Goal: Register for event/course

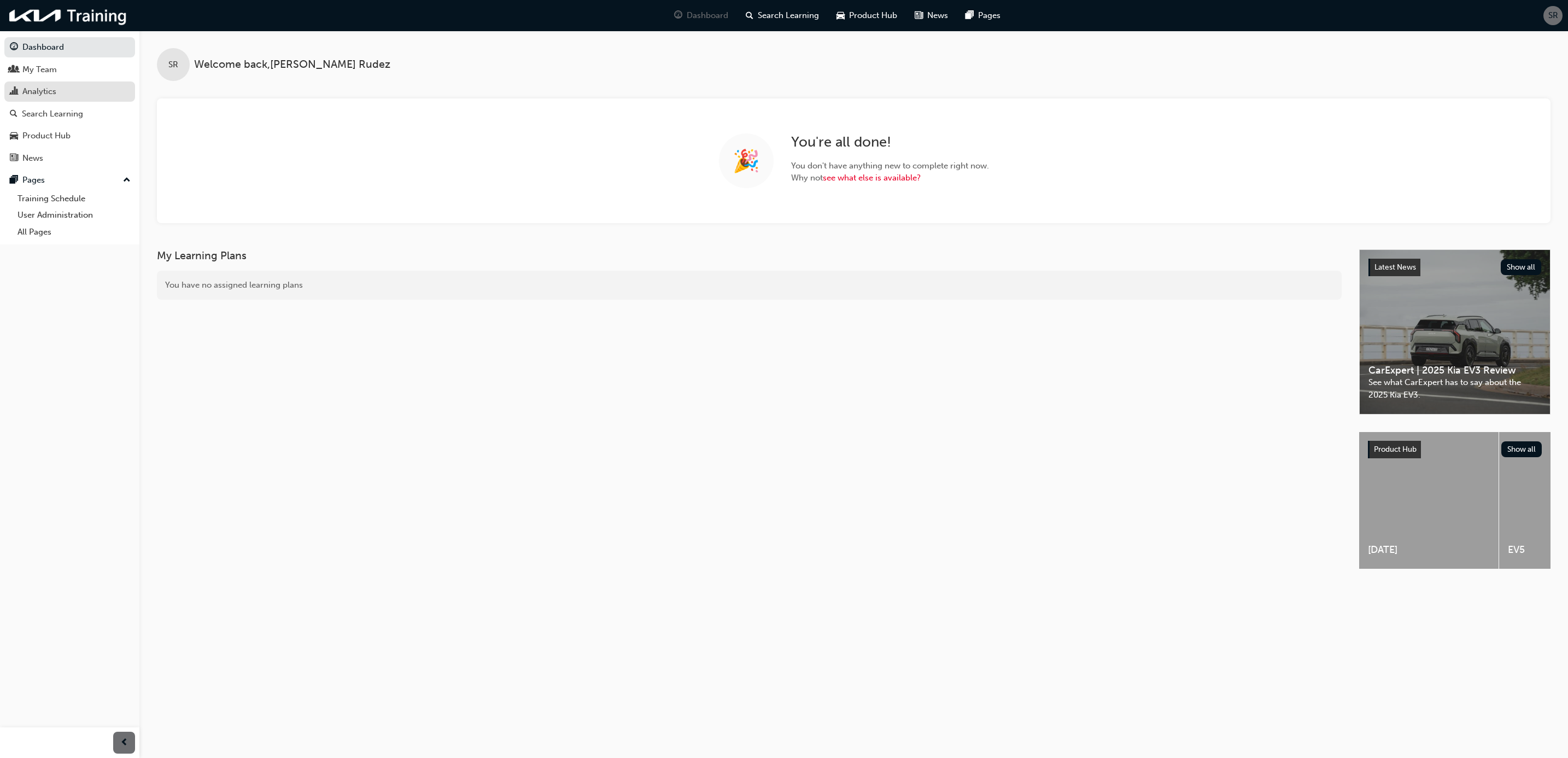
click at [33, 84] on link "Analytics" at bounding box center [69, 92] width 131 height 20
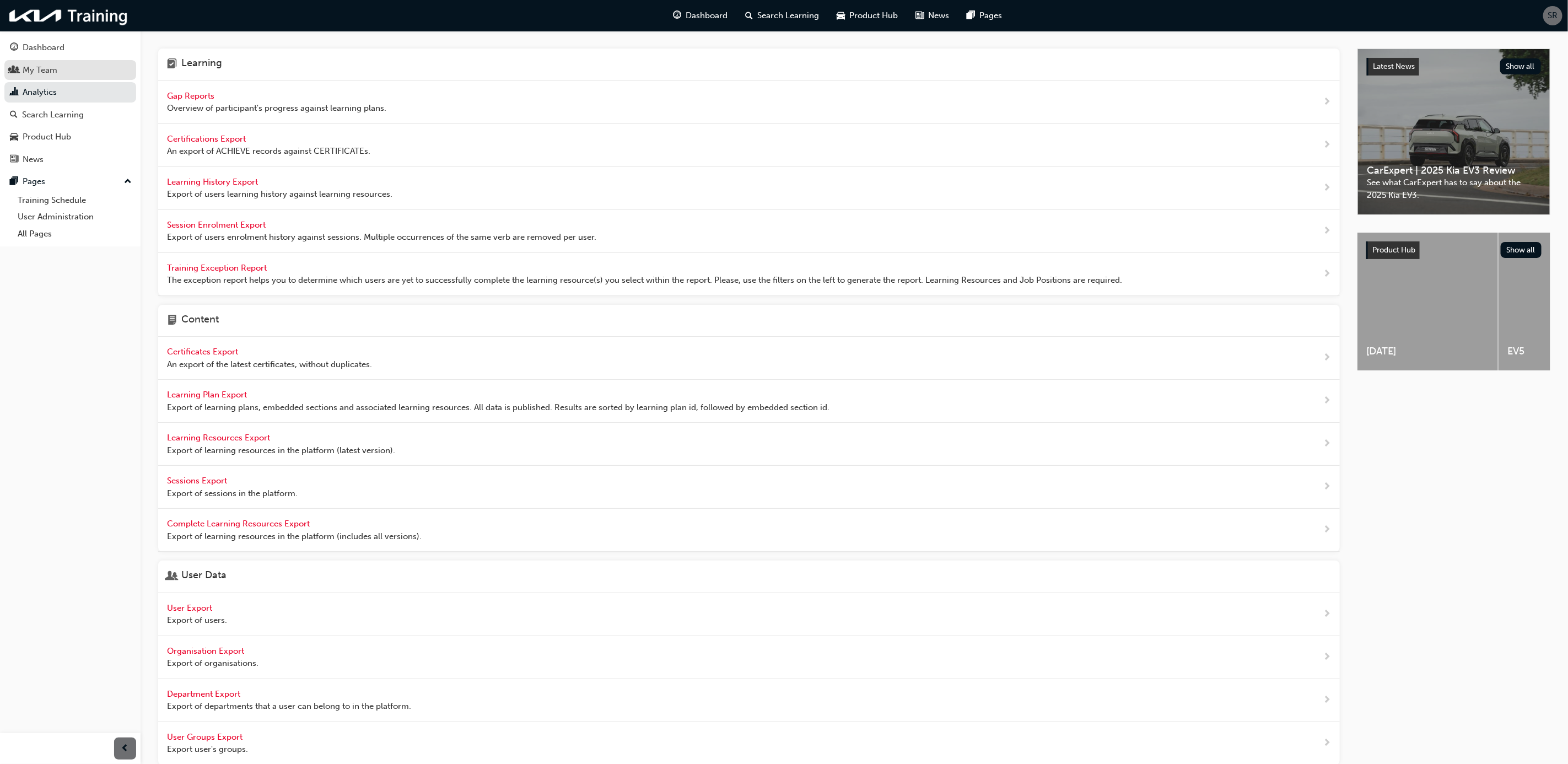
click at [43, 60] on link "My Team" at bounding box center [70, 70] width 132 height 20
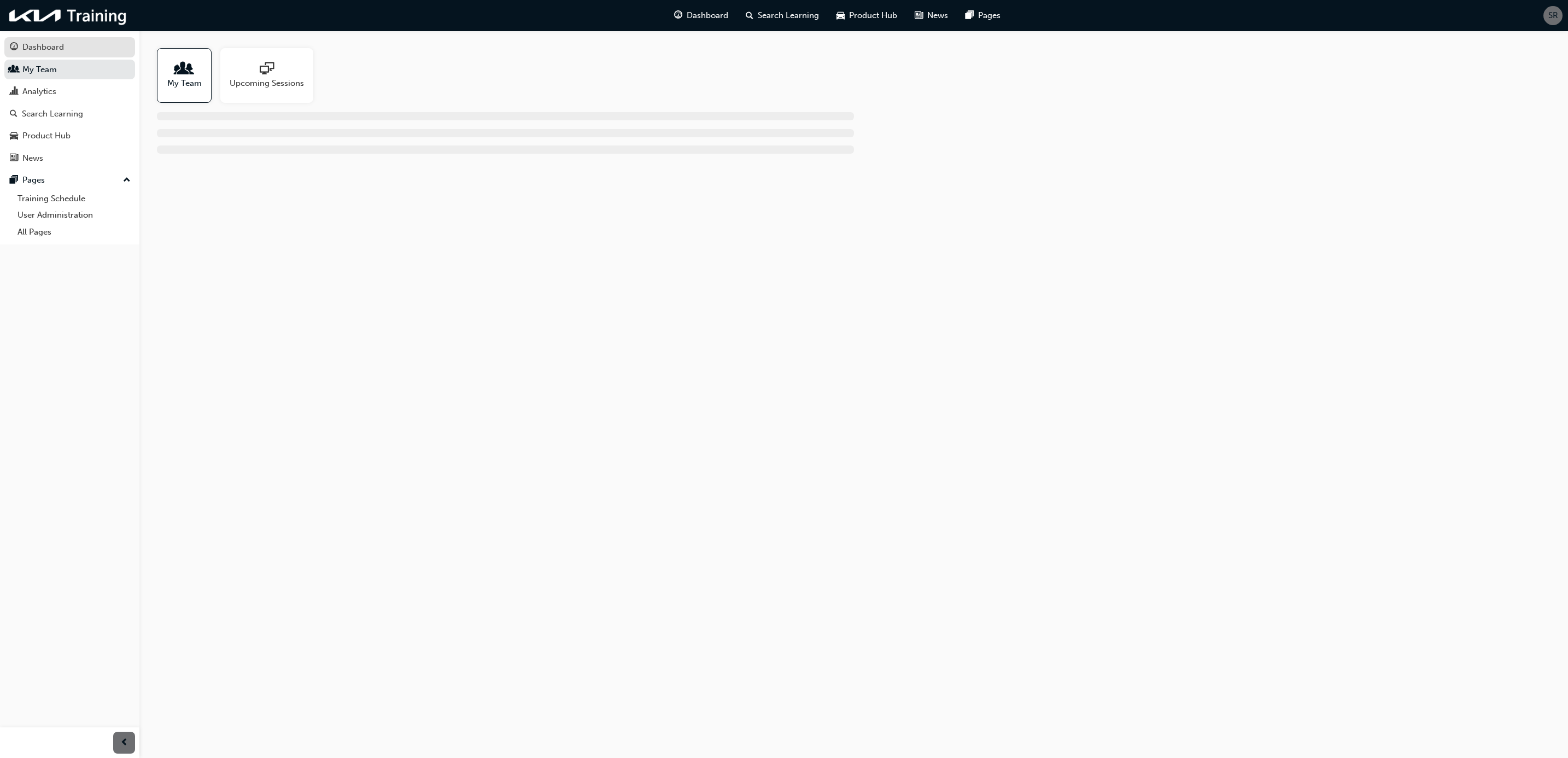
click at [38, 39] on link "Dashboard" at bounding box center [69, 48] width 131 height 20
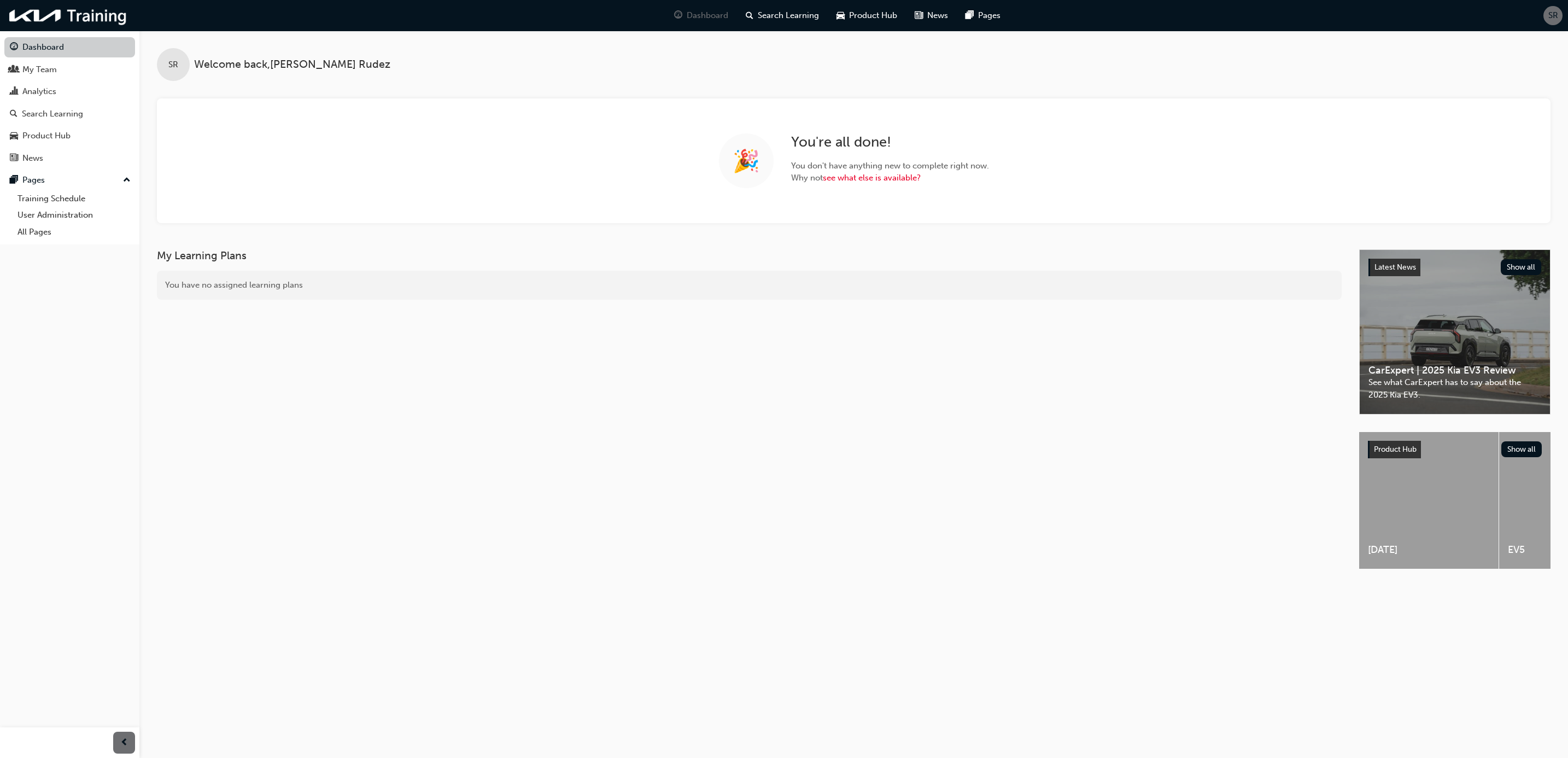
click at [49, 43] on link "Dashboard" at bounding box center [69, 48] width 131 height 20
click at [58, 112] on div "Search Learning" at bounding box center [52, 114] width 61 height 13
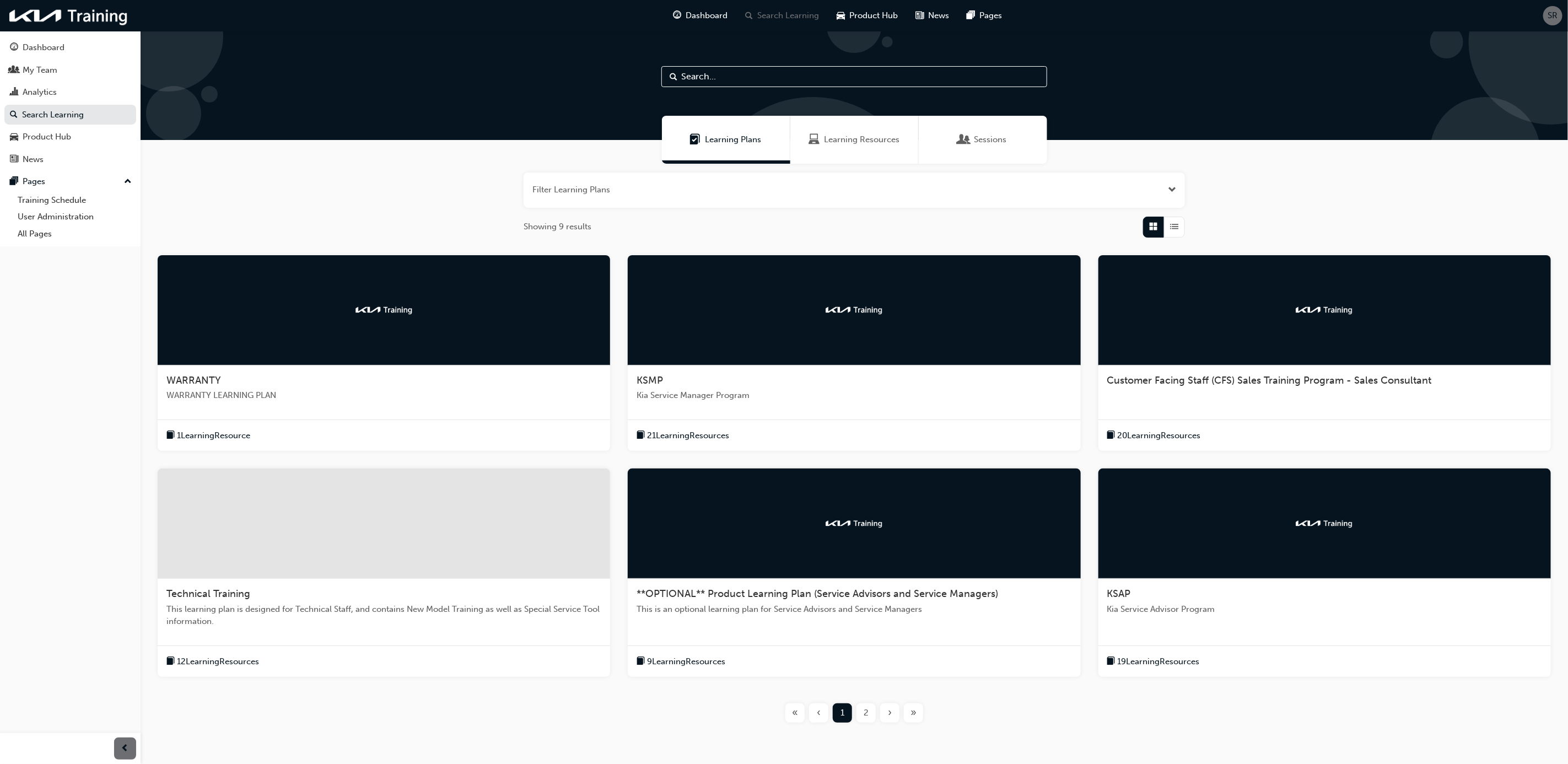
click at [205, 380] on span "WARRANTY" at bounding box center [193, 380] width 55 height 12
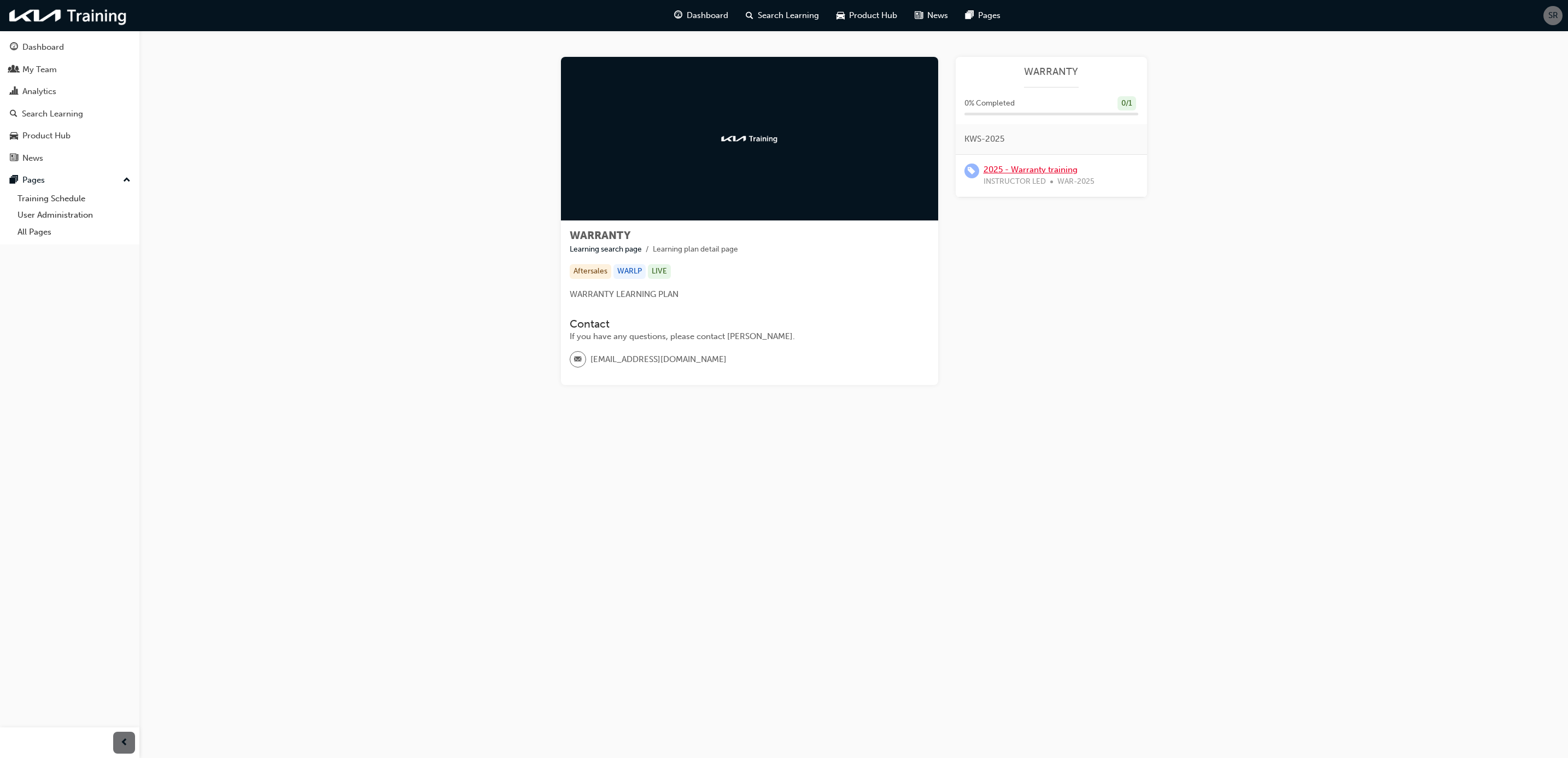
click at [1021, 170] on link "2025 - Warranty training" at bounding box center [1031, 169] width 94 height 10
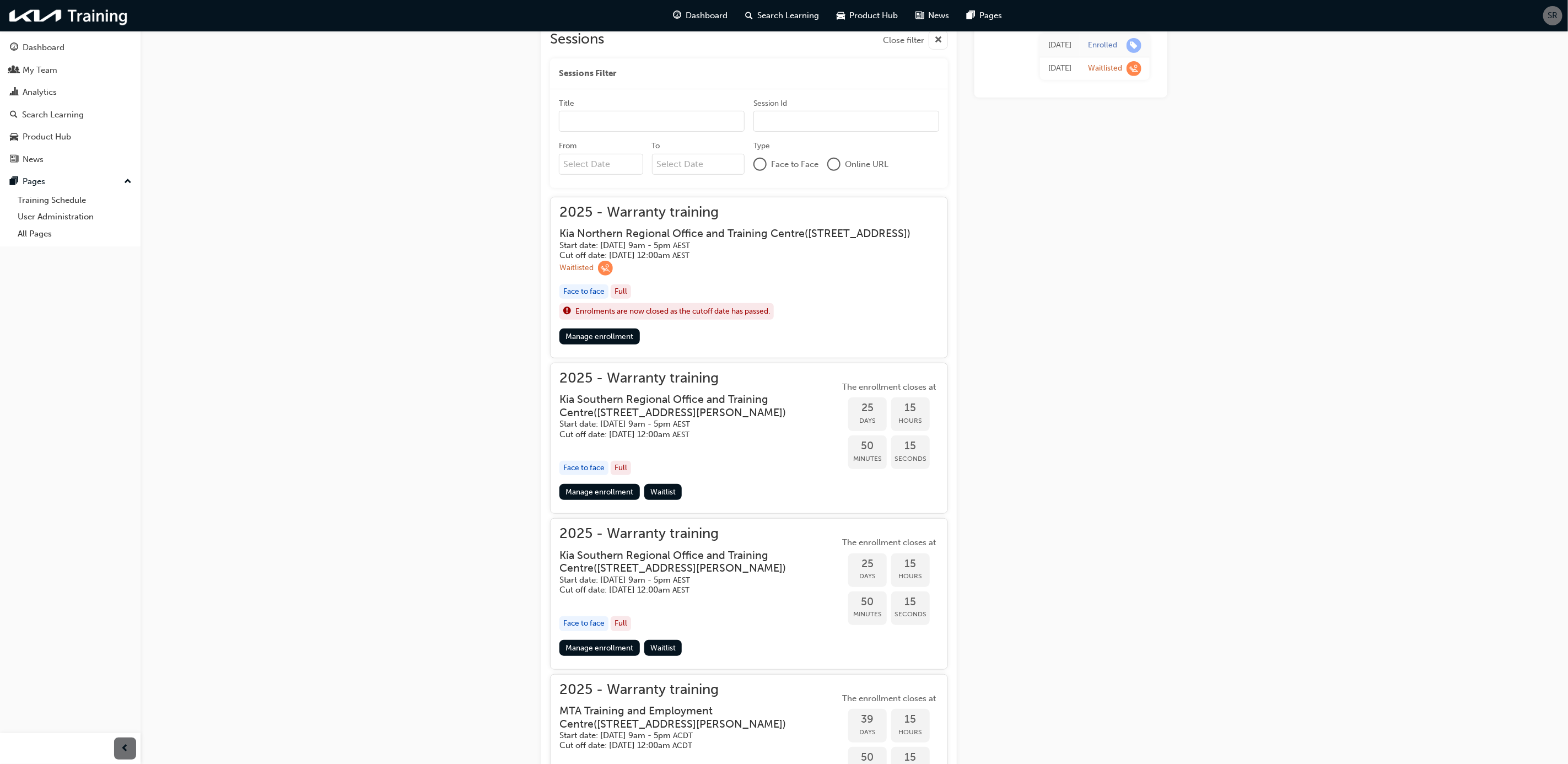
scroll to position [331, 0]
click at [618, 498] on link "Manage enrollment" at bounding box center [600, 490] width 81 height 16
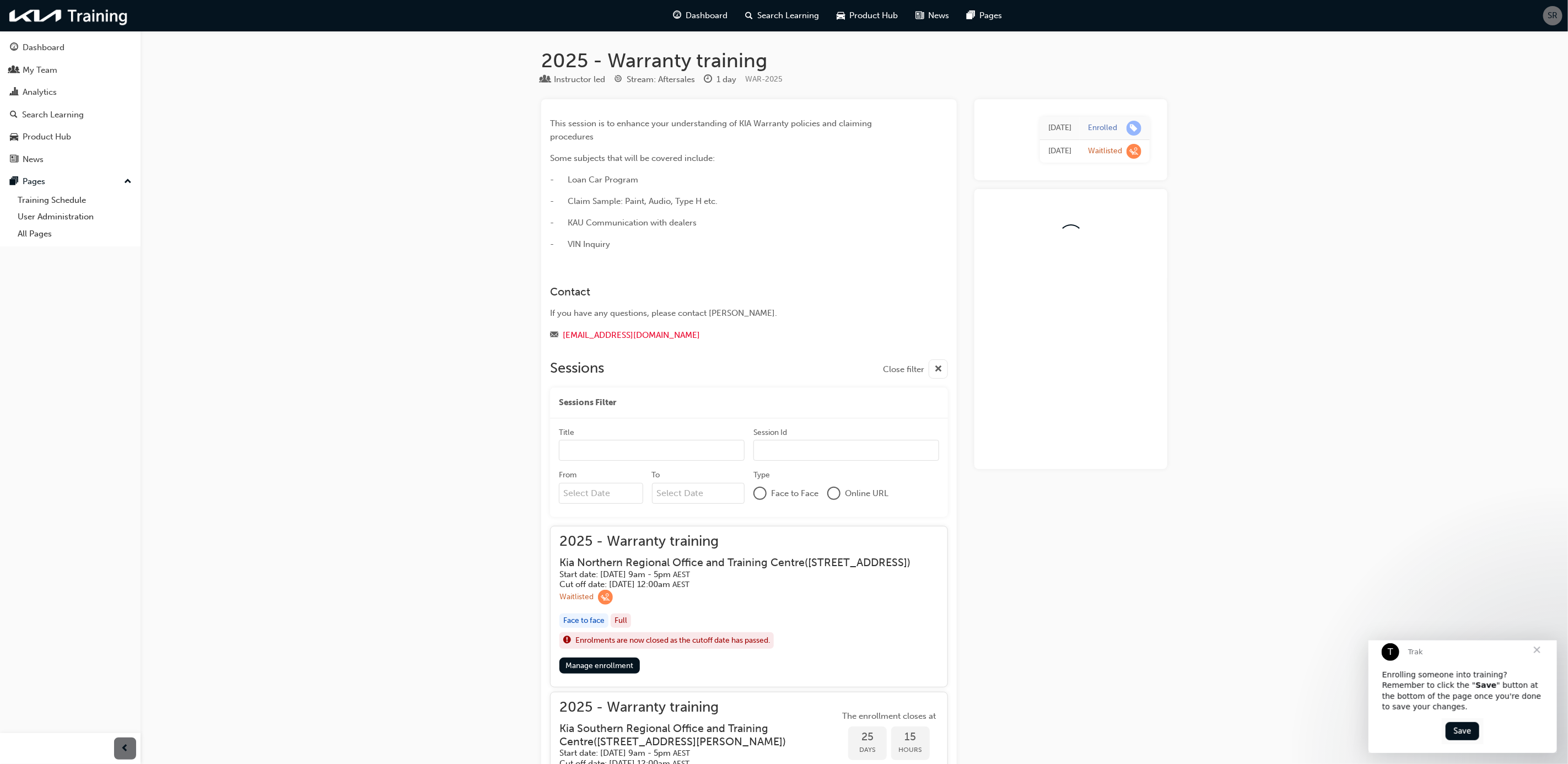
scroll to position [331, 0]
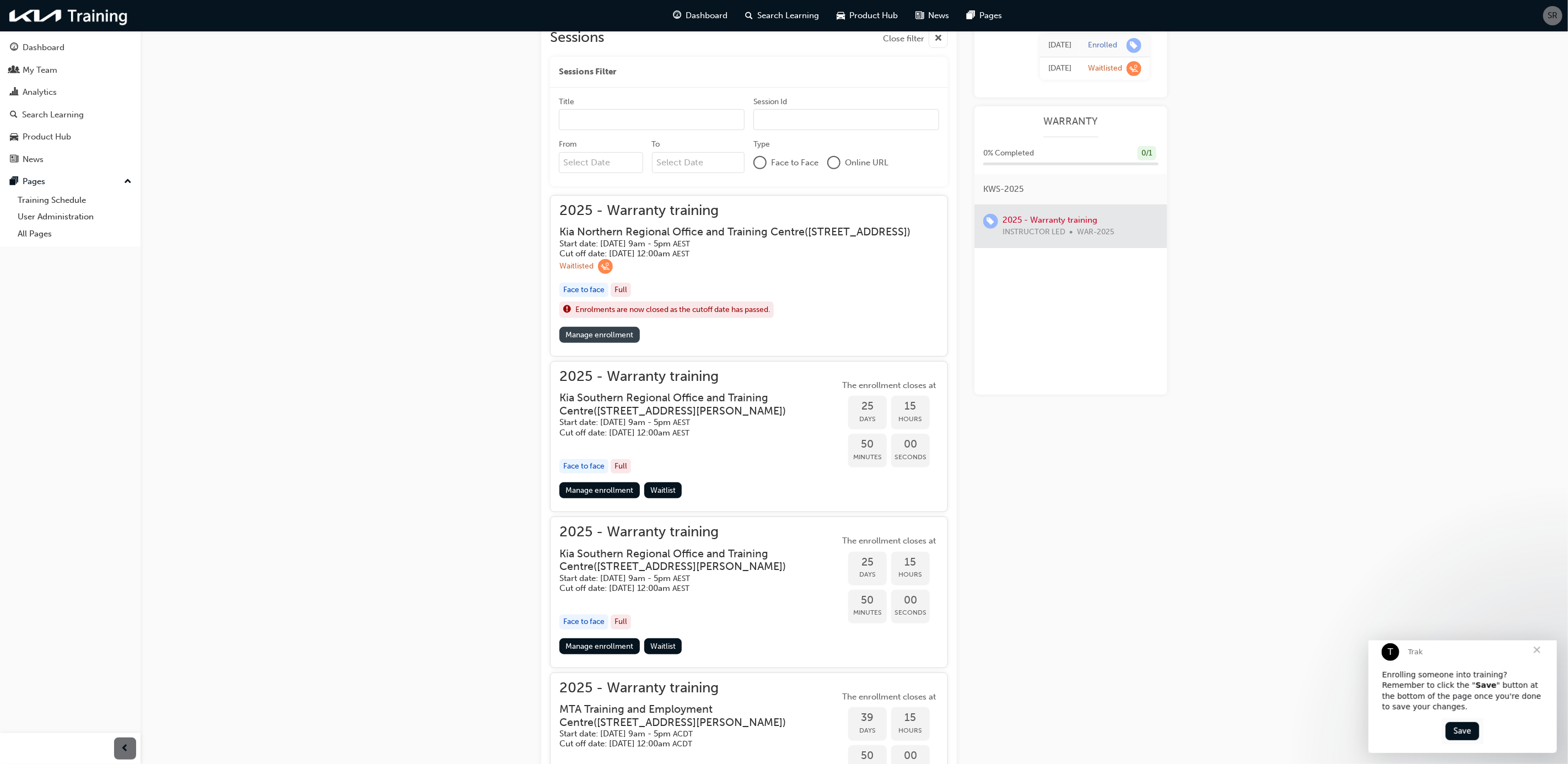
click at [597, 343] on link "Manage enrollment" at bounding box center [600, 335] width 81 height 16
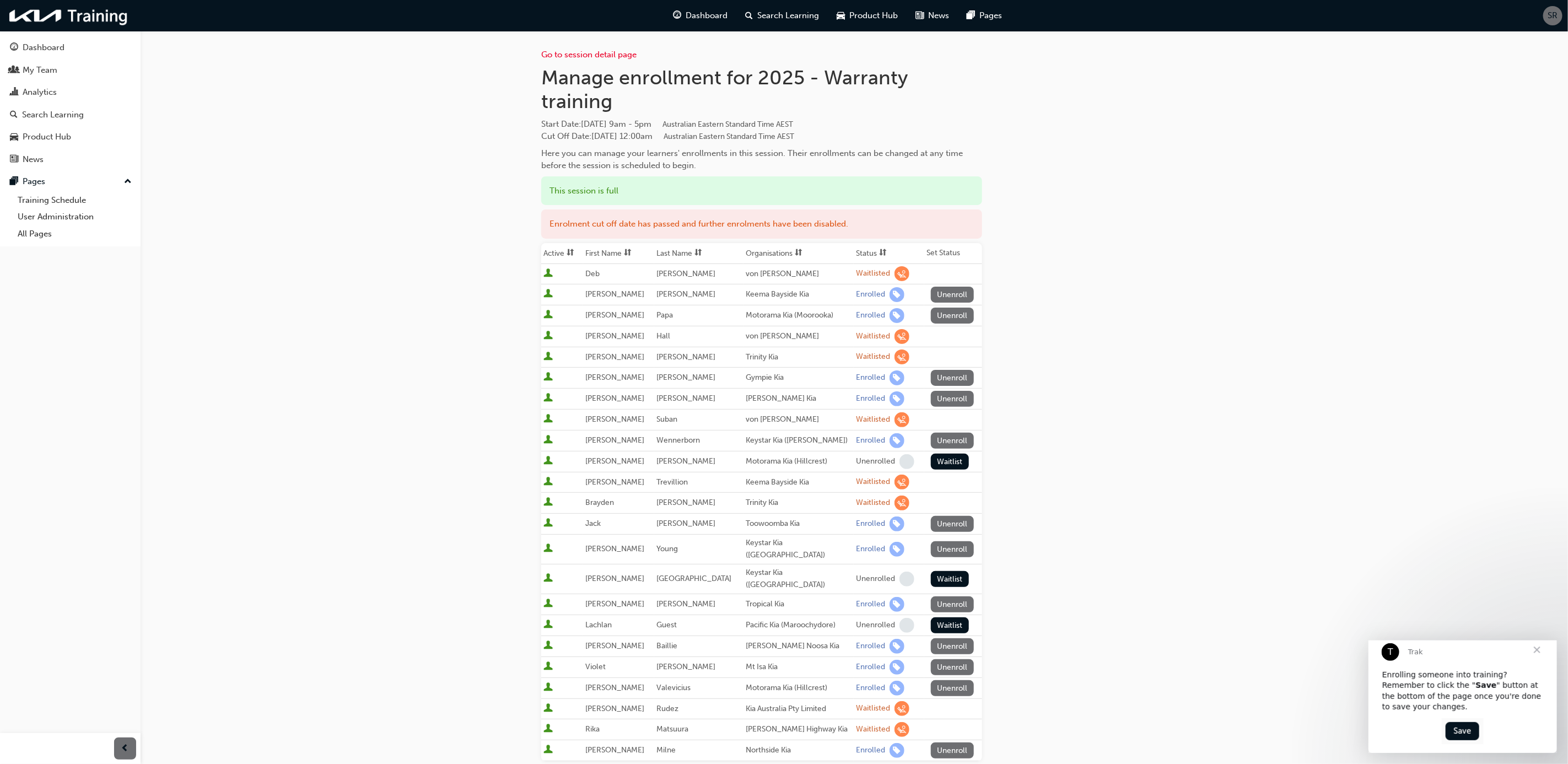
click at [500, 390] on div "Go to session detail page Manage enrollment for 2025 - Warranty training Start …" at bounding box center [784, 472] width 1568 height 945
